Goal: Information Seeking & Learning: Learn about a topic

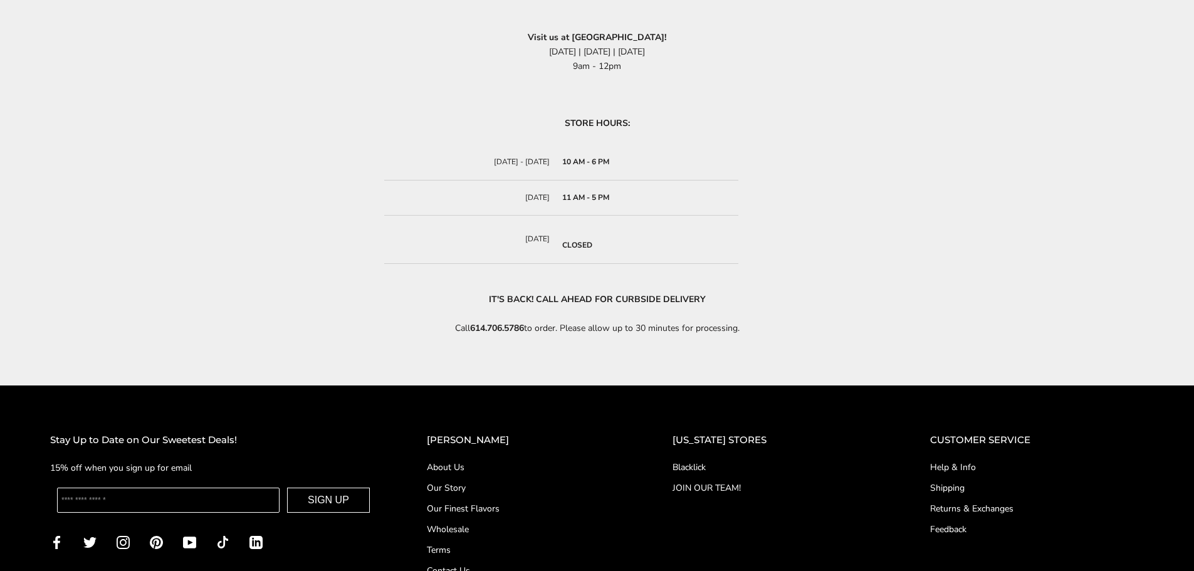
scroll to position [740, 0]
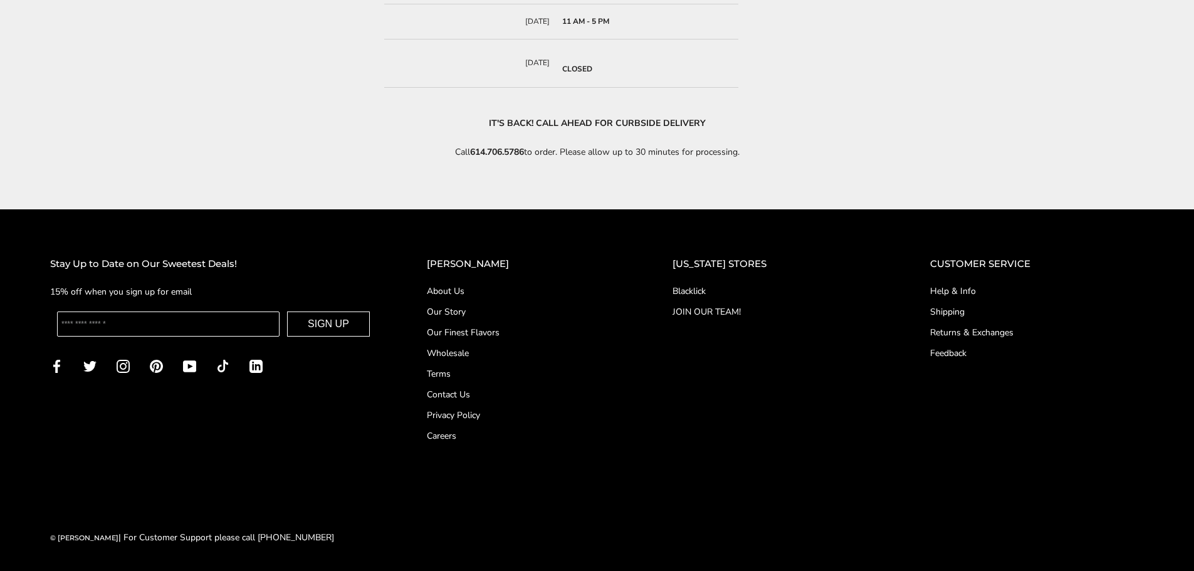
click at [469, 287] on link "About Us" at bounding box center [525, 291] width 196 height 13
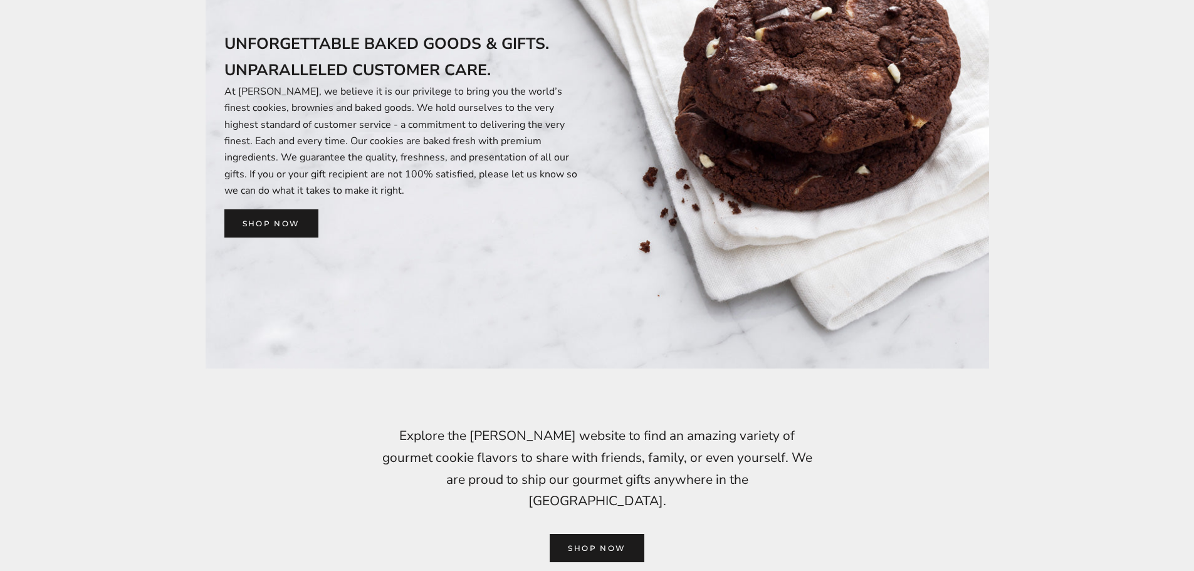
scroll to position [1191, 0]
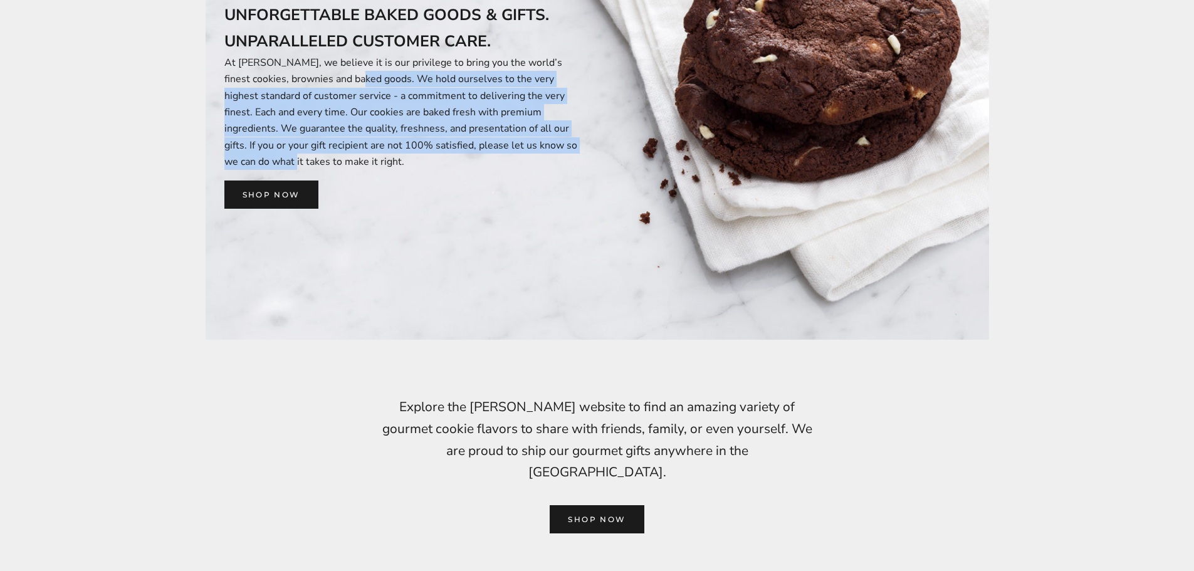
drag, startPoint x: 287, startPoint y: 78, endPoint x: 511, endPoint y: 146, distance: 234.0
click at [511, 146] on p "At [PERSON_NAME], we believe it is our privilege to bring you the world’s fines…" at bounding box center [406, 113] width 364 height 116
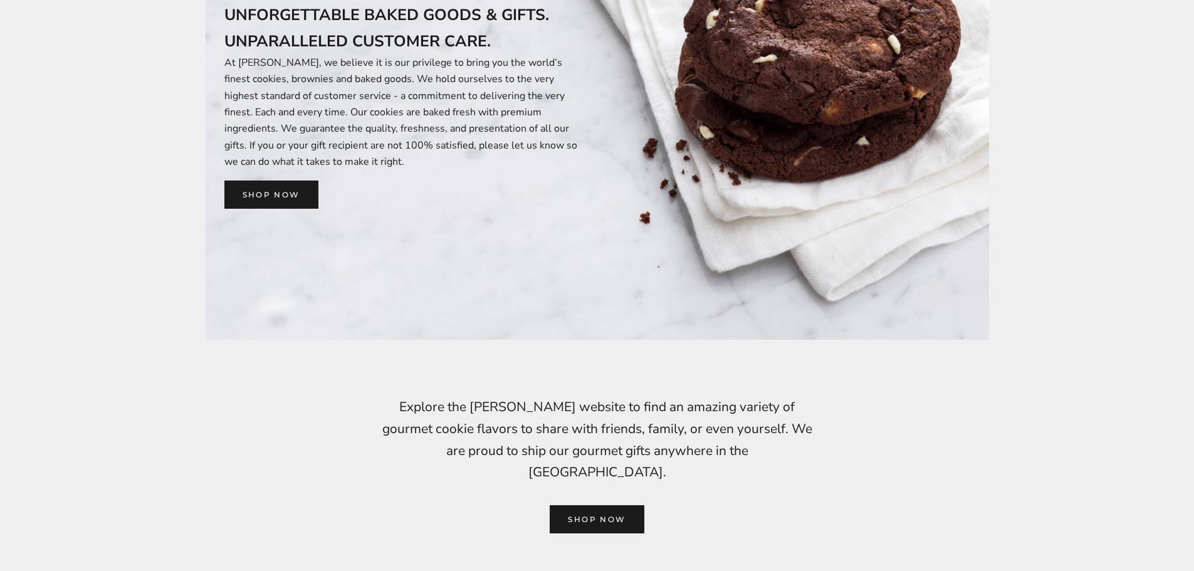
click at [522, 211] on div "Unforgettable baked goods & gifts. Unparalleled customer care. At [PERSON_NAME]…" at bounding box center [406, 67] width 401 height 331
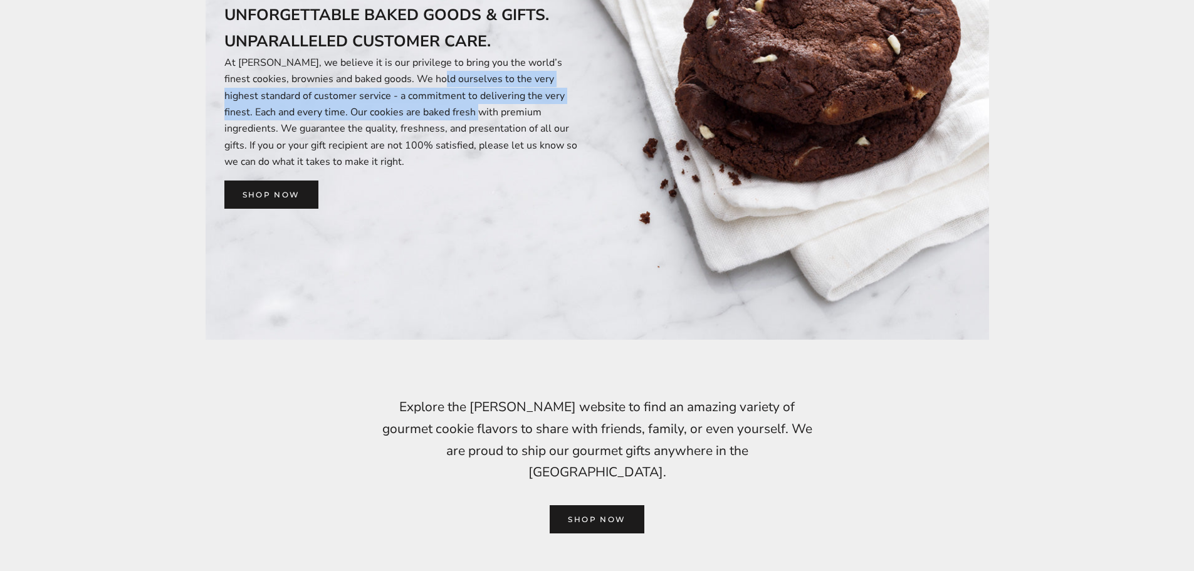
drag, startPoint x: 362, startPoint y: 85, endPoint x: 374, endPoint y: 109, distance: 26.6
click at [374, 109] on p "At [PERSON_NAME], we believe it is our privilege to bring you the world’s fines…" at bounding box center [406, 113] width 364 height 116
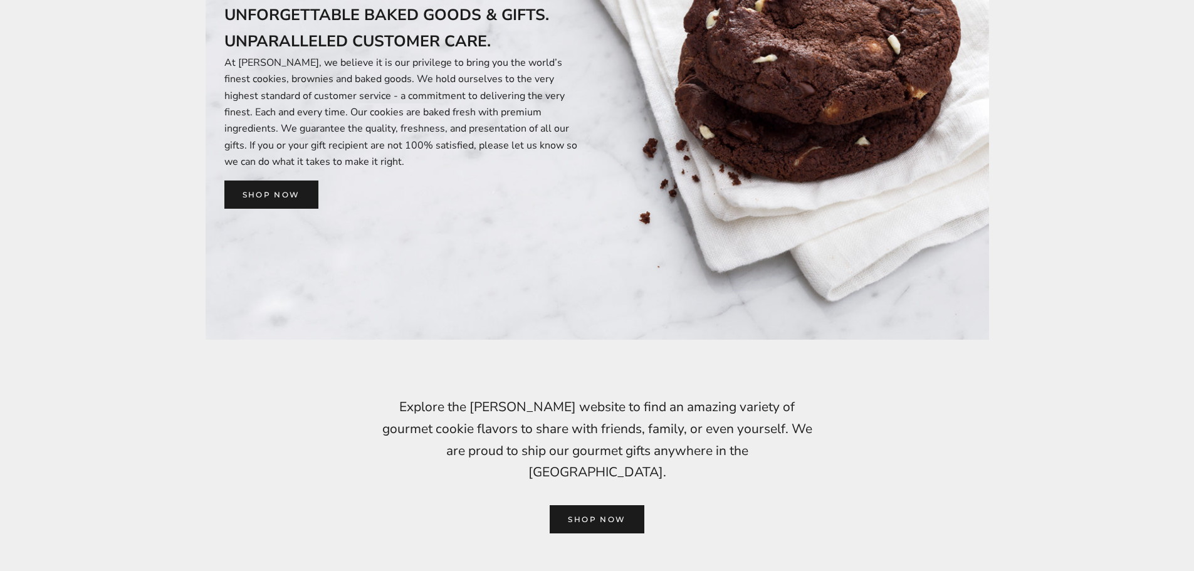
click at [401, 166] on p "At [PERSON_NAME], we believe it is our privilege to bring you the world’s fines…" at bounding box center [406, 113] width 364 height 116
drag, startPoint x: 226, startPoint y: 61, endPoint x: 352, endPoint y: 164, distance: 162.7
click at [352, 164] on p "At [PERSON_NAME], we believe it is our privilege to bring you the world’s fines…" at bounding box center [406, 113] width 364 height 116
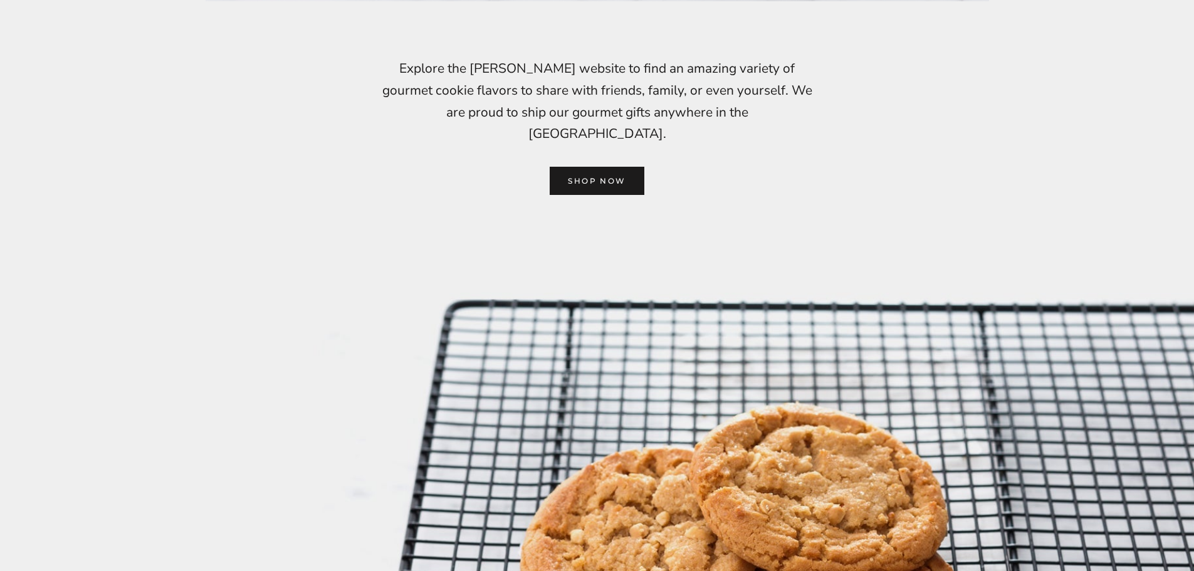
scroll to position [1404, 0]
